Goal: Information Seeking & Learning: Find specific fact

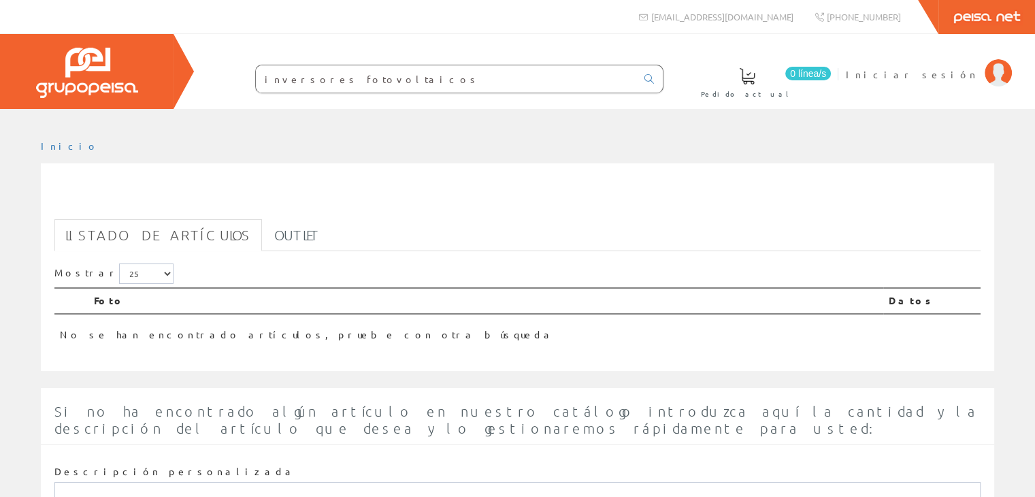
click at [547, 72] on input "inversores fotovoltaicos" at bounding box center [446, 78] width 380 height 27
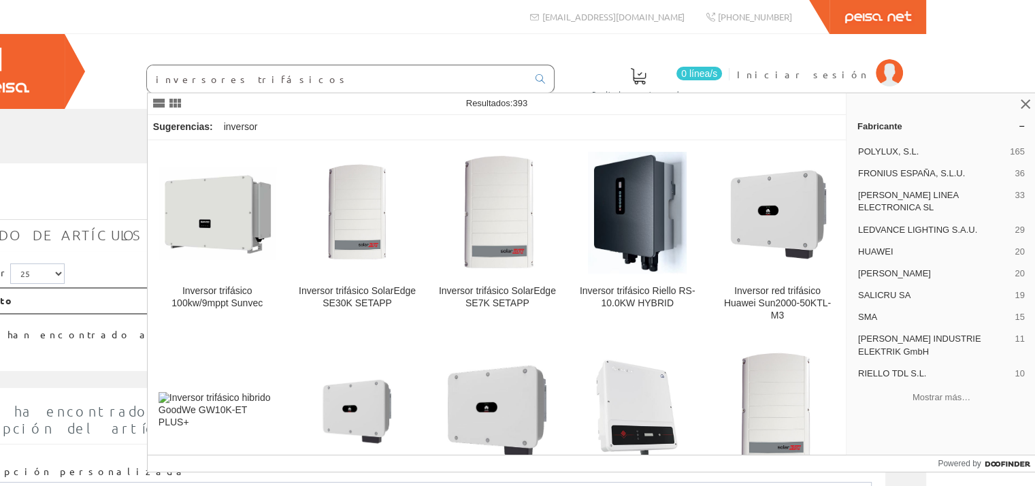
scroll to position [0, 111]
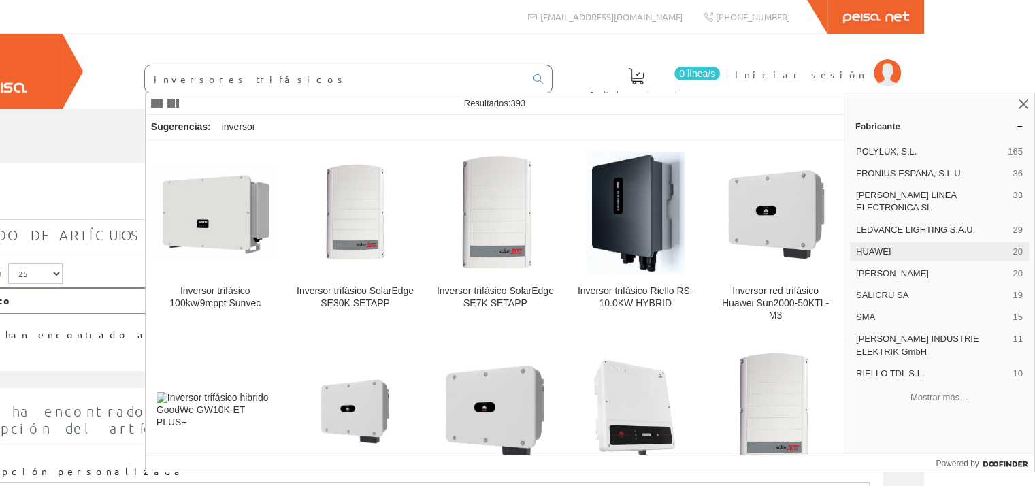
type input "inversores trifásicos"
click at [875, 246] on span "HUAWEI" at bounding box center [932, 252] width 152 height 12
